Goal: Transaction & Acquisition: Register for event/course

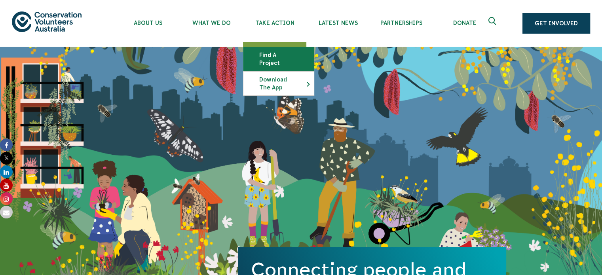
click at [279, 54] on link "Find a project" at bounding box center [278, 59] width 70 height 24
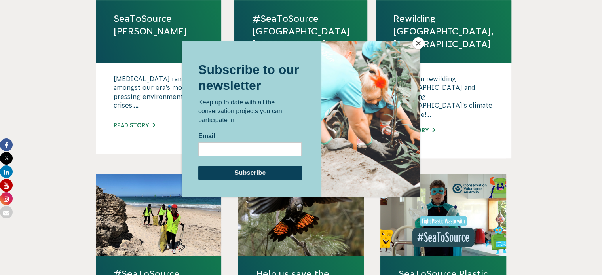
scroll to position [592, 0]
click at [419, 41] on button "Close" at bounding box center [418, 43] width 12 height 12
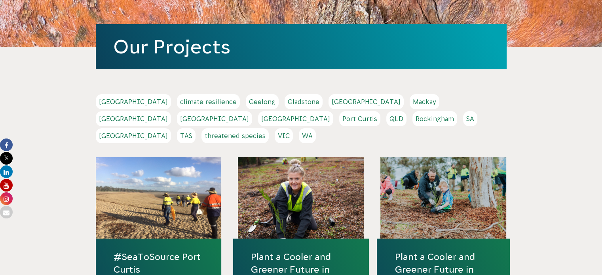
scroll to position [0, 0]
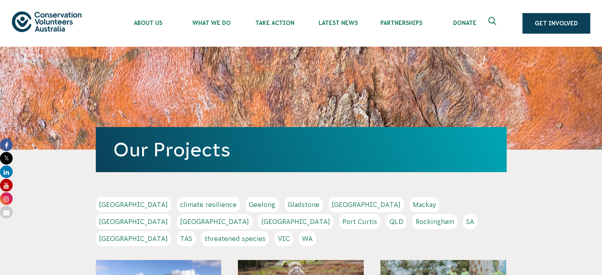
click at [171, 214] on link "[GEOGRAPHIC_DATA]" at bounding box center [133, 221] width 75 height 15
click at [386, 226] on link "QLD" at bounding box center [396, 221] width 20 height 15
click at [293, 231] on link "VIC" at bounding box center [284, 238] width 18 height 15
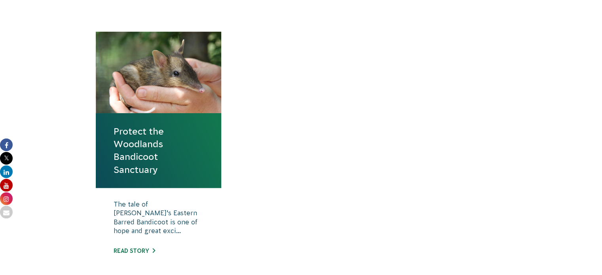
scroll to position [272, 0]
click at [139, 253] on link "Read story" at bounding box center [135, 251] width 42 height 6
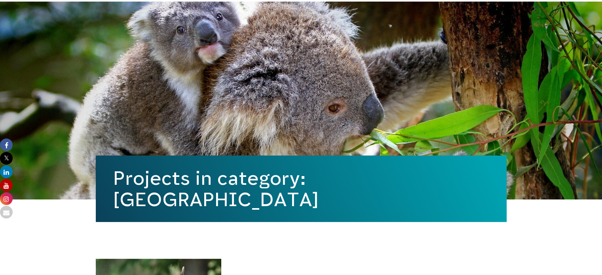
scroll to position [44, 0]
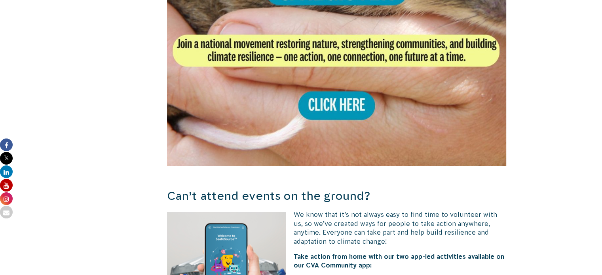
scroll to position [1710, 0]
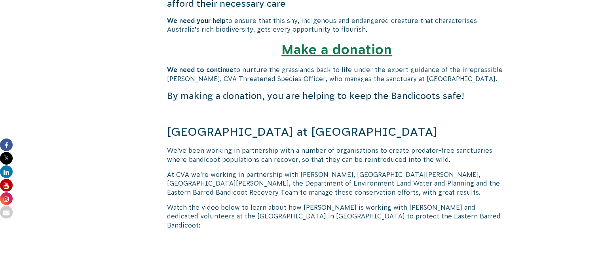
scroll to position [514, 0]
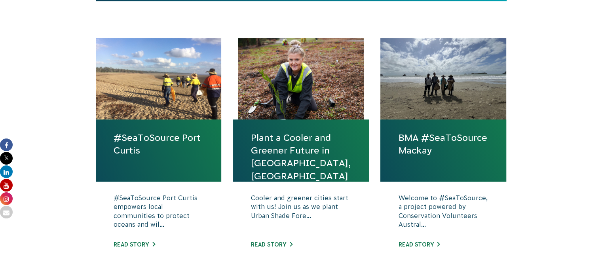
scroll to position [237, 0]
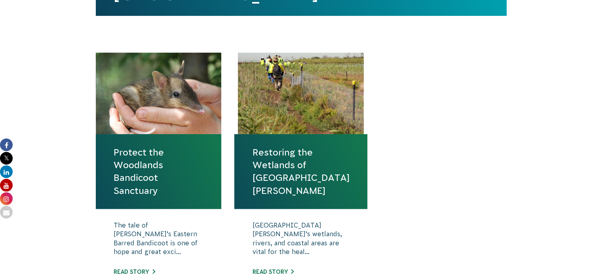
scroll to position [282, 0]
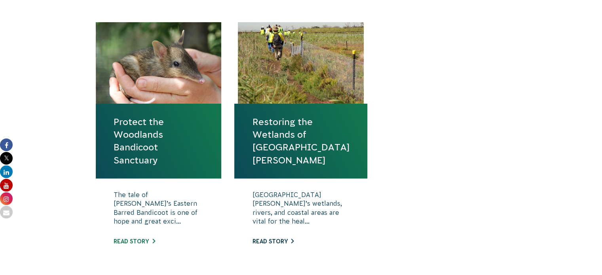
click at [283, 238] on link "Read story" at bounding box center [273, 241] width 42 height 6
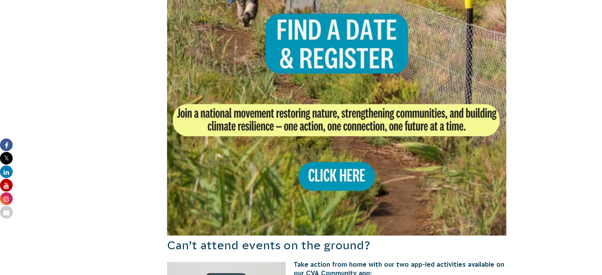
scroll to position [621, 0]
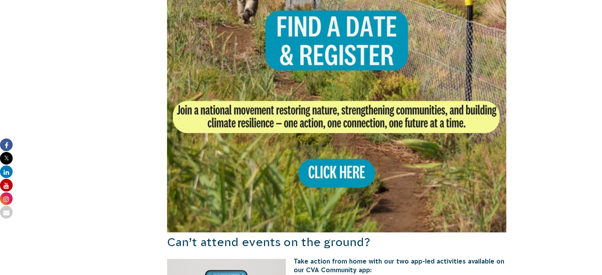
click at [329, 157] on img at bounding box center [337, 63] width 340 height 340
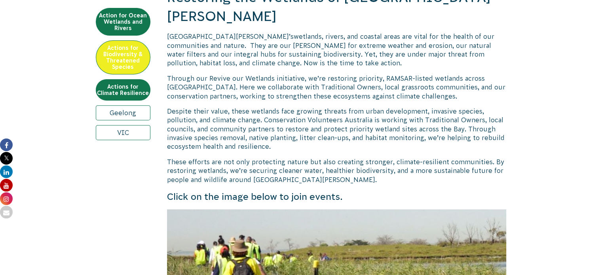
scroll to position [299, 0]
